Goal: Find specific page/section: Find specific page/section

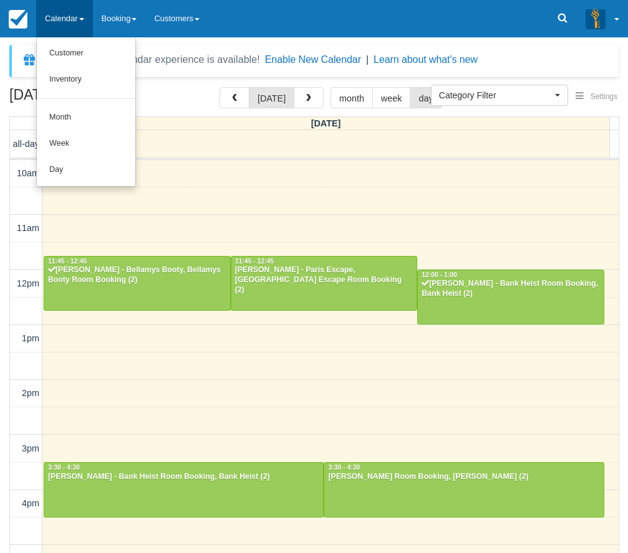
select select
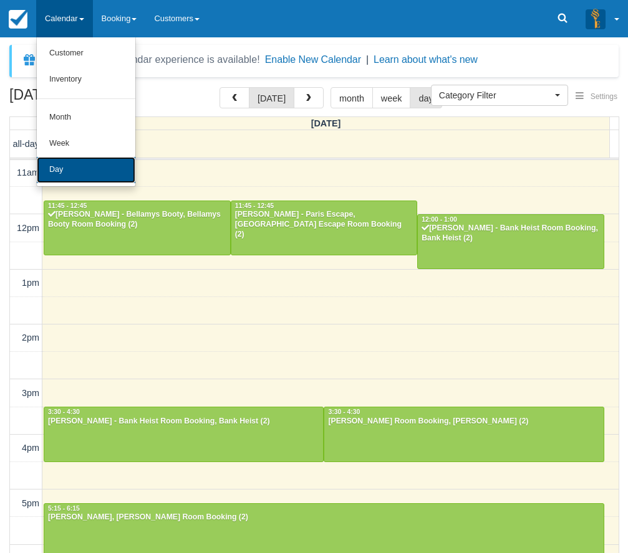
click at [64, 171] on link "Day" at bounding box center [86, 170] width 98 height 26
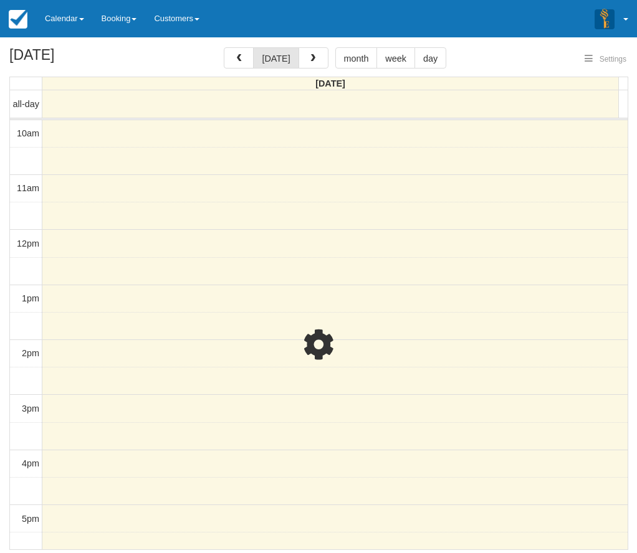
select select
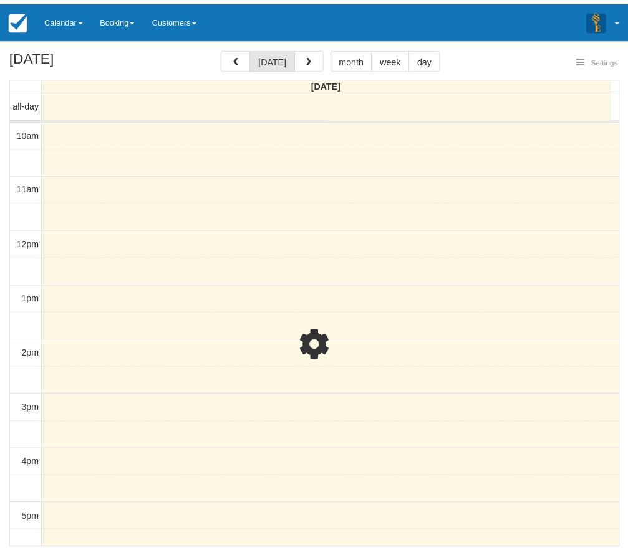
scroll to position [166, 0]
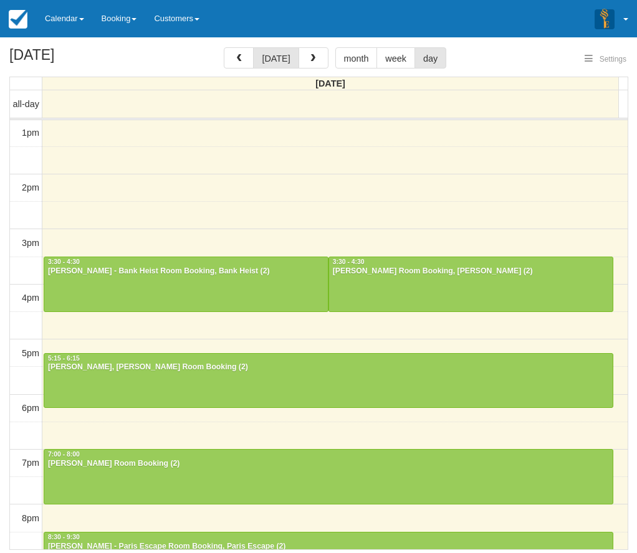
select select
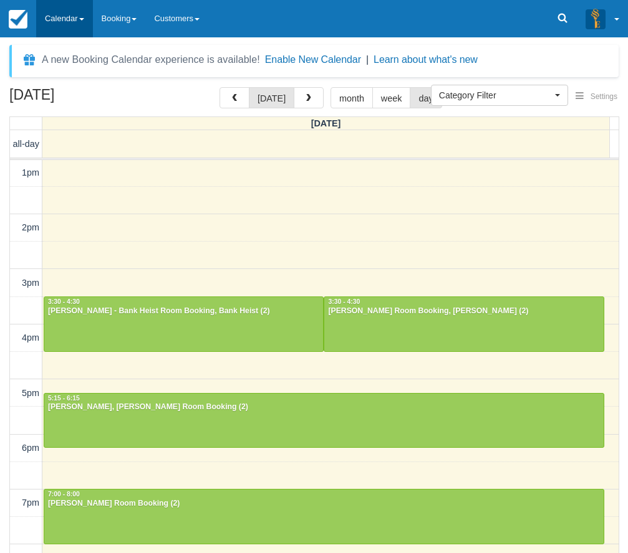
click at [81, 24] on link "Calendar" at bounding box center [64, 18] width 57 height 37
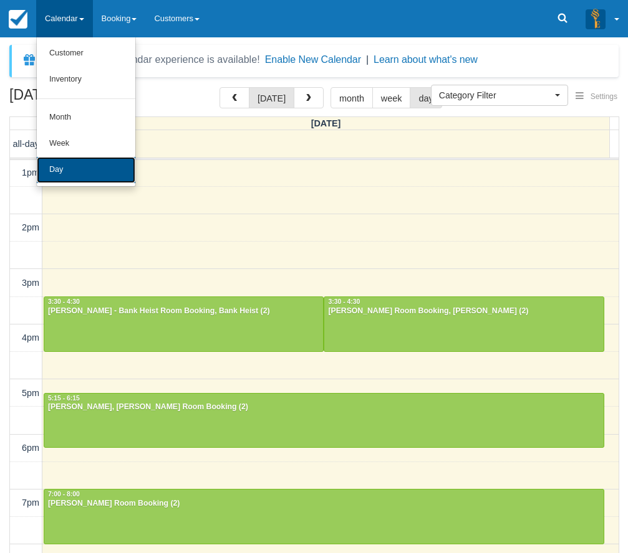
click at [83, 163] on link "Day" at bounding box center [86, 170] width 98 height 26
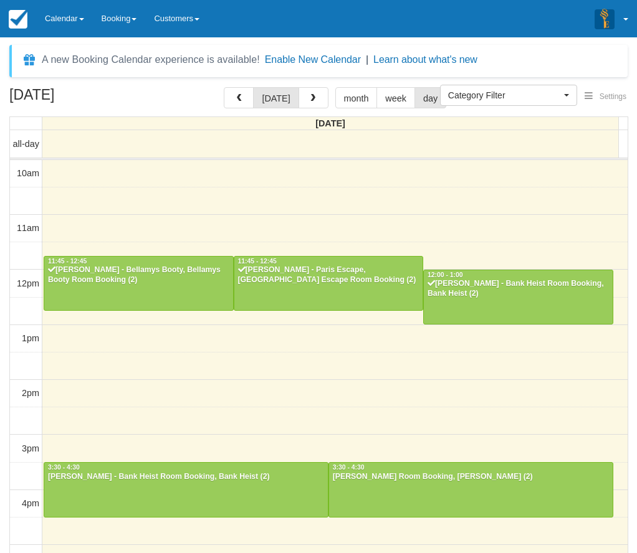
select select
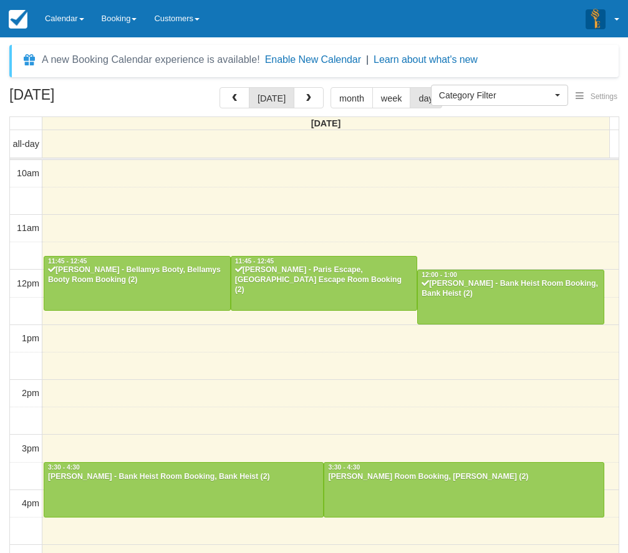
scroll to position [166, 0]
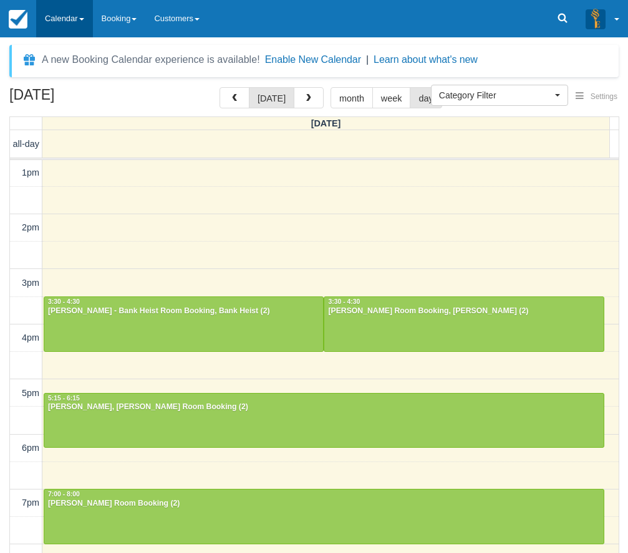
click at [90, 26] on link "Calendar" at bounding box center [64, 18] width 57 height 37
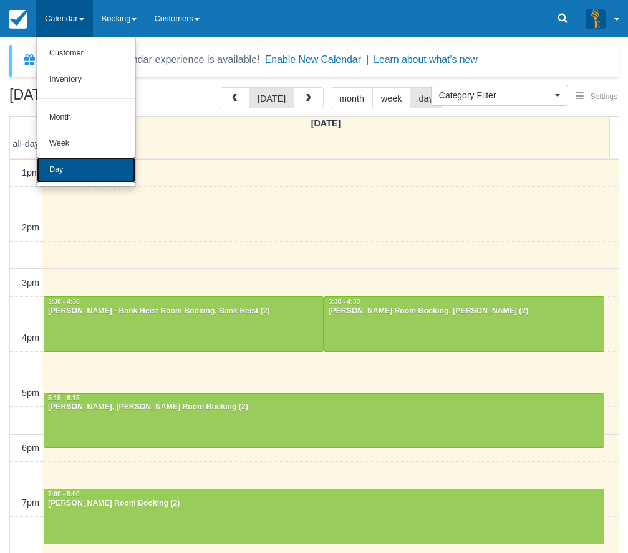
click at [60, 171] on link "Day" at bounding box center [86, 170] width 98 height 26
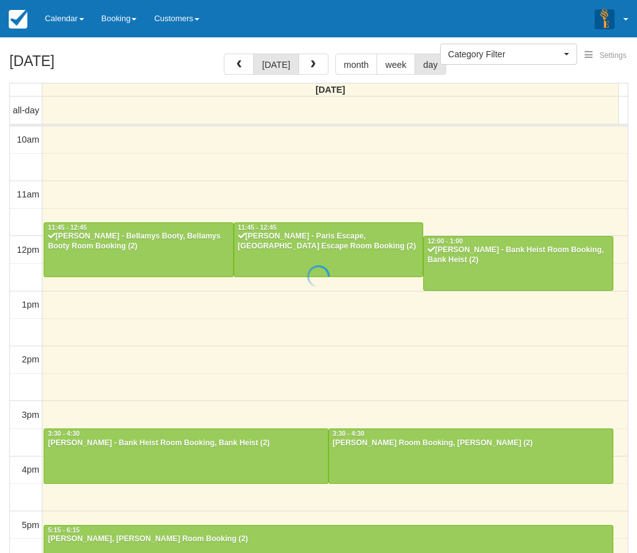
select select
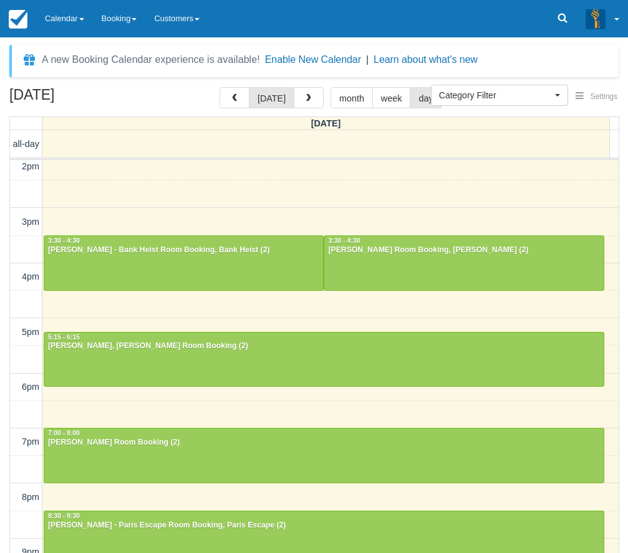
scroll to position [228, 0]
